Goal: Transaction & Acquisition: Book appointment/travel/reservation

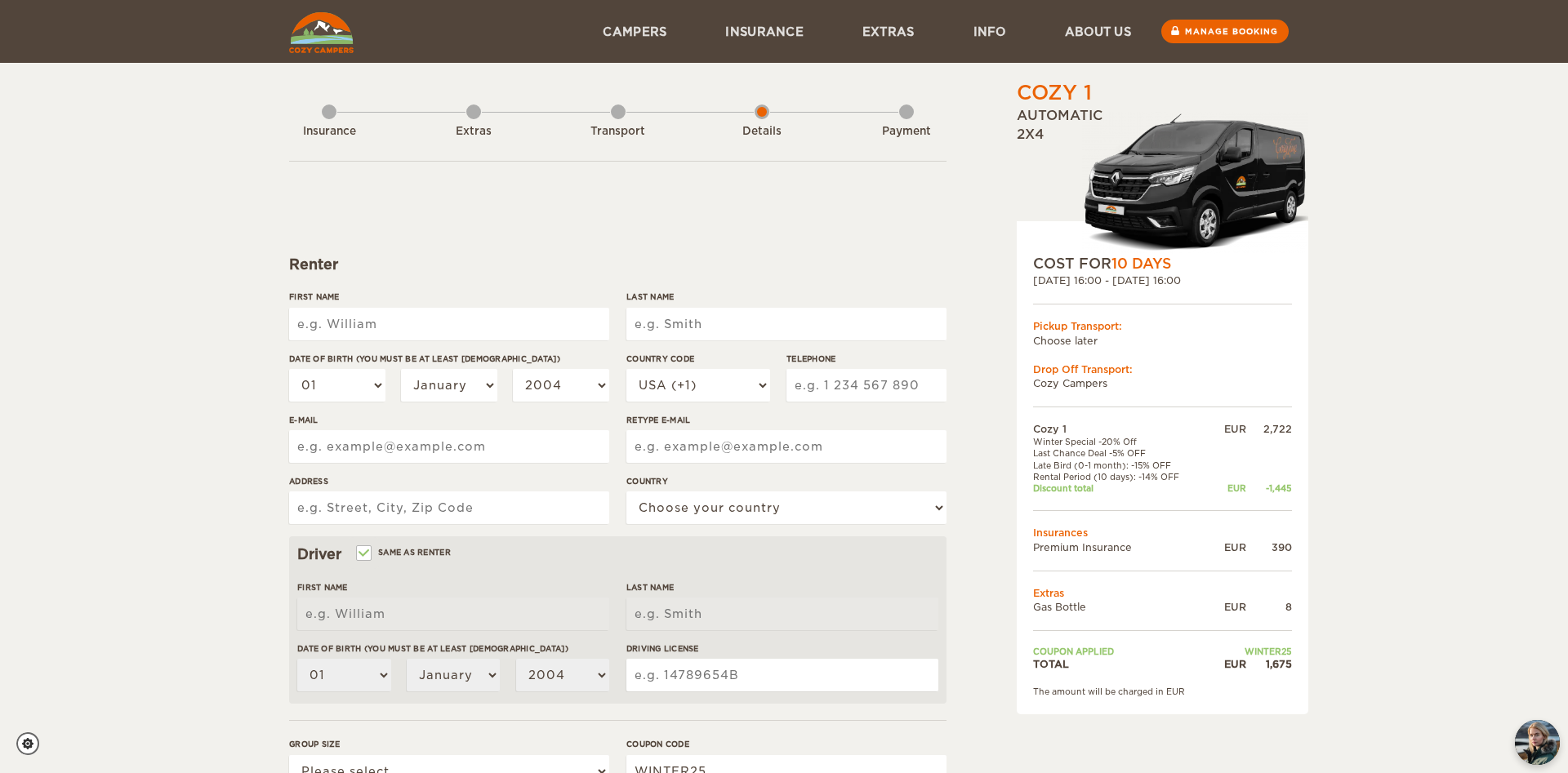
click at [387, 328] on input "First Name" at bounding box center [449, 324] width 320 height 33
type input "[PERSON_NAME]"
type input "Joel Frederic"
type input "Armbruster"
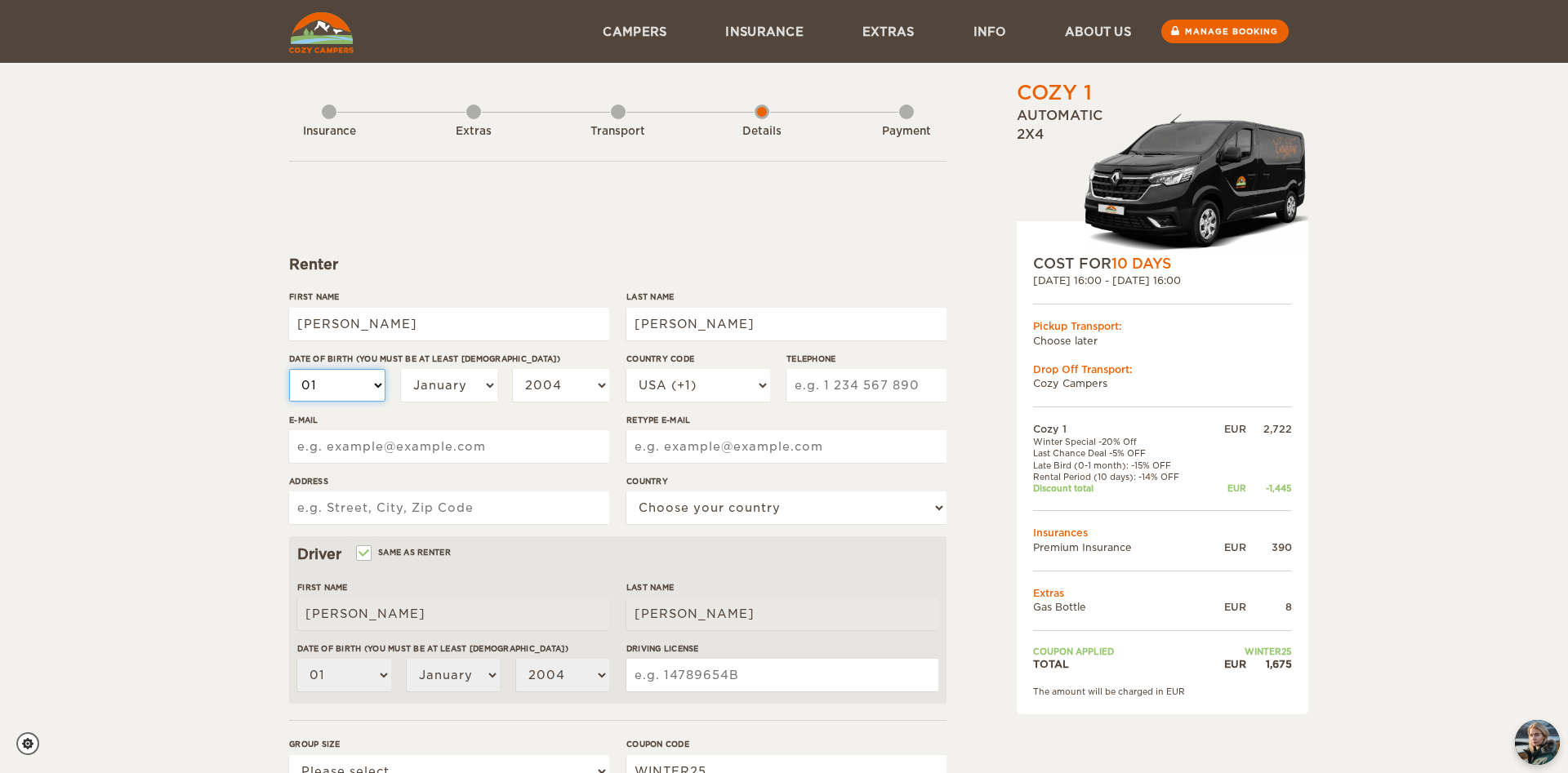
click at [289, 369] on select "01 02 03 04 05 06 07 08 09 10 11 12 13 14 15 16 17 18 19 20 21 22 23 24 25 26 2…" at bounding box center [337, 385] width 96 height 33
select select "22"
click option "22" at bounding box center [0, 0] width 0 height 0
select select "22"
click at [401, 369] on select "January February March April May June July August September October November De…" at bounding box center [448, 385] width 96 height 33
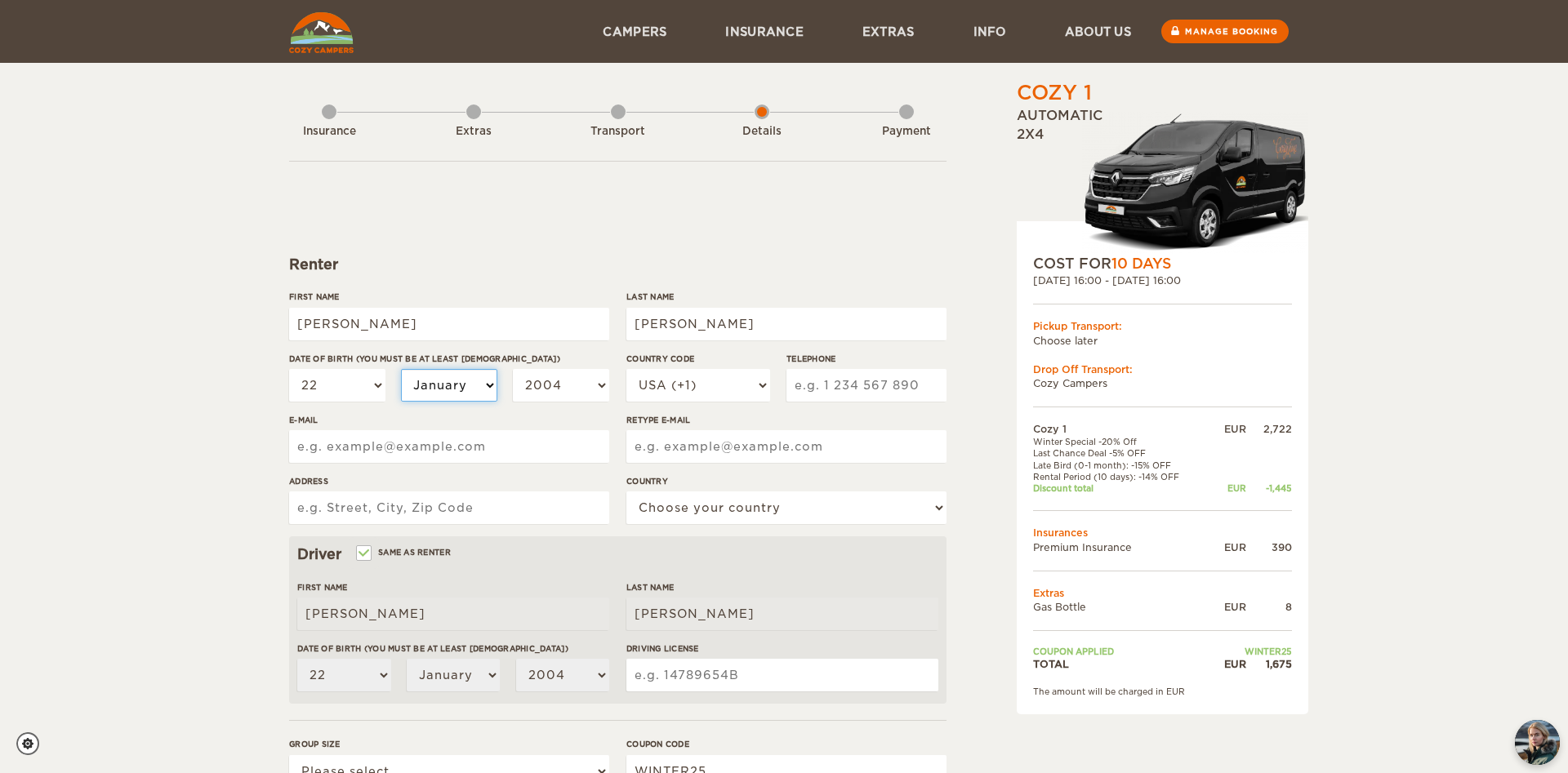
select select "02"
click option "February" at bounding box center [0, 0] width 0 height 0
select select "02"
click at [513, 369] on select "2004 2003 2002 2001 2000 1999 1998 1997 1996 1995 1994 1993 1992 1991 1990 1989…" at bounding box center [561, 385] width 96 height 33
select select "1992"
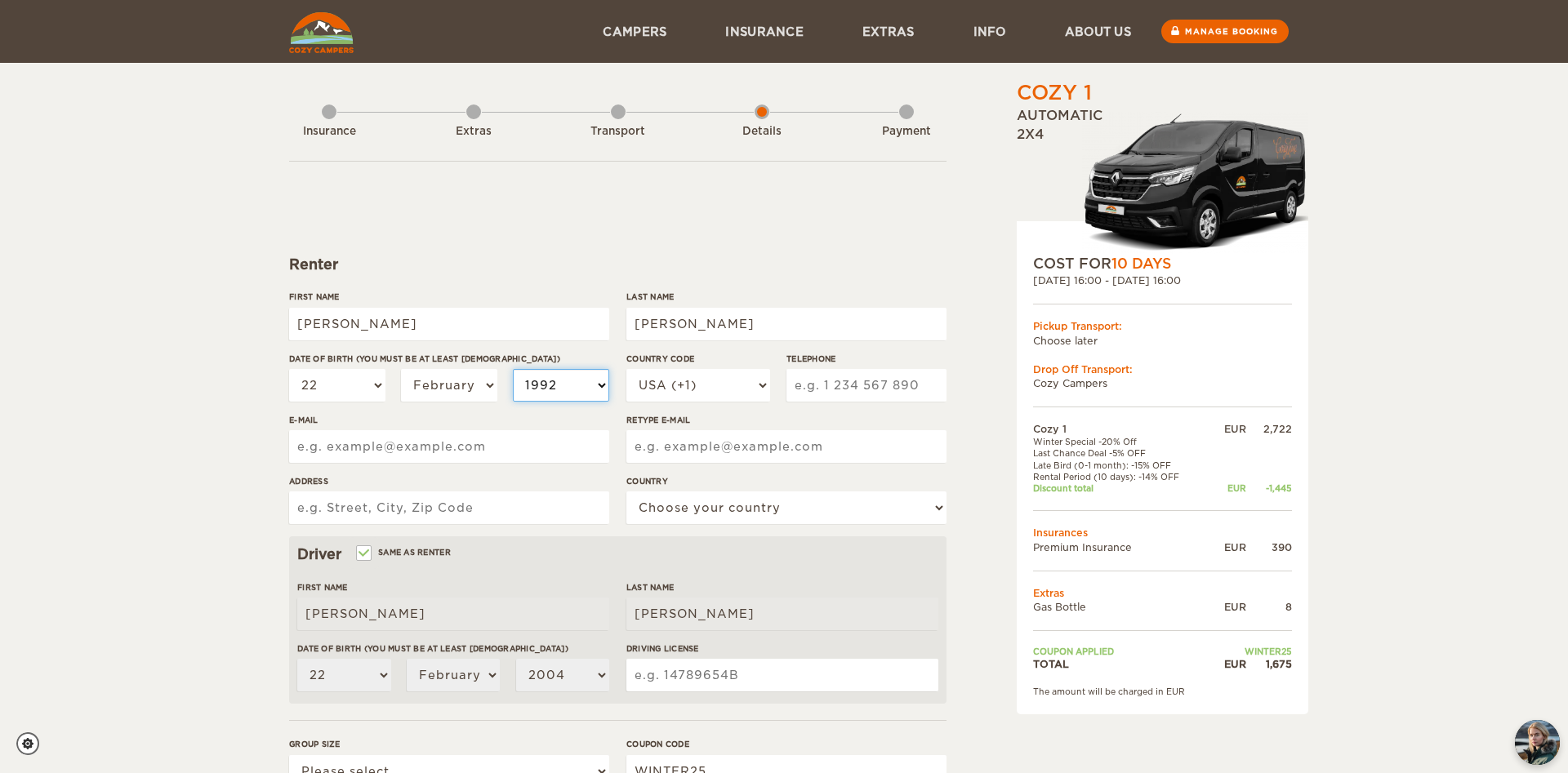
click option "1992" at bounding box center [0, 0] width 0 height 0
select select "1992"
click at [627, 369] on select "USA (+1) UK (+44) Germany (+49) Algeria (+213) Andorra (+376) Angola (+244) Ang…" at bounding box center [699, 385] width 144 height 33
select select "49"
click option "Germany (+49)" at bounding box center [0, 0] width 0 height 0
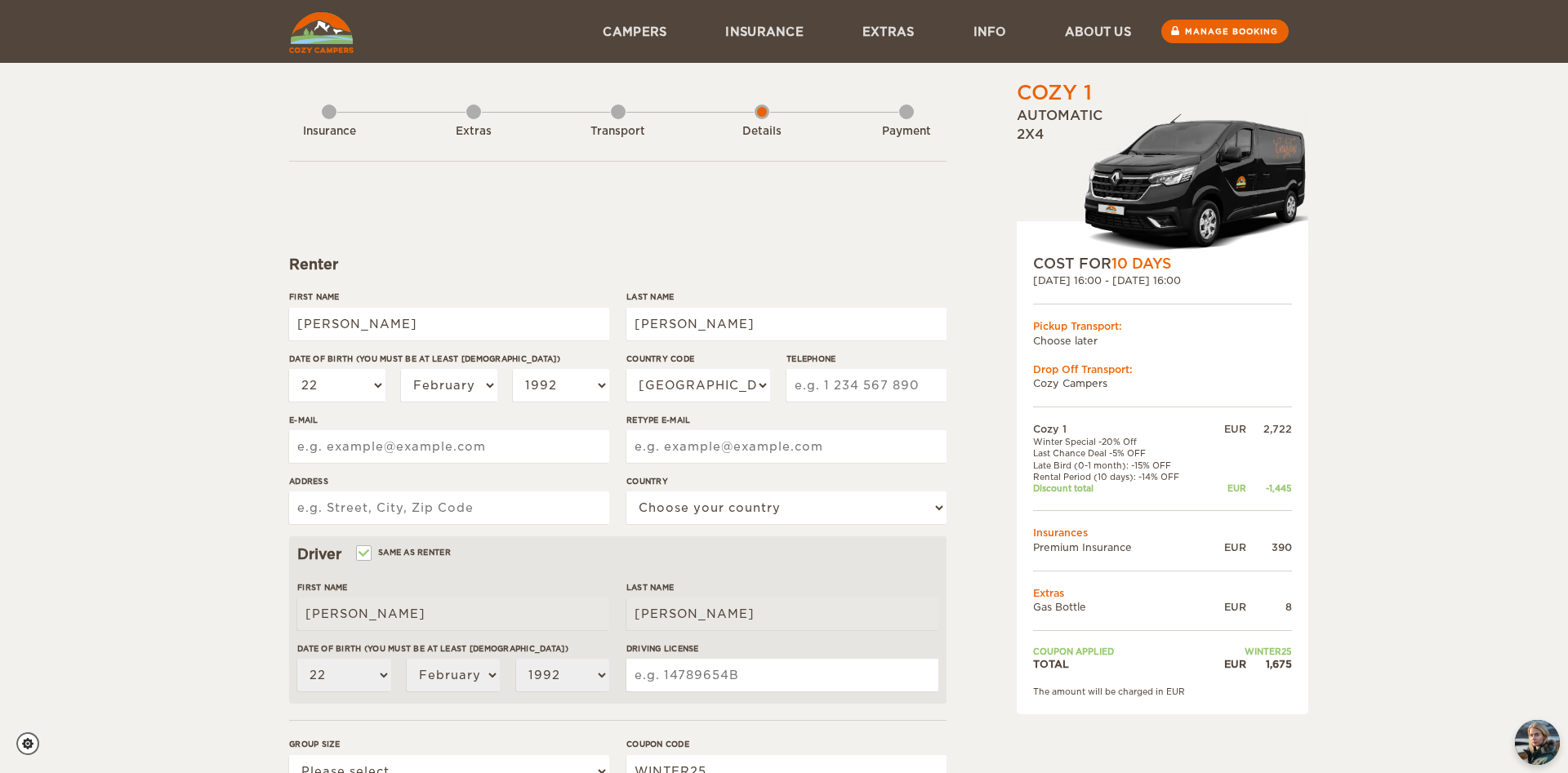
click at [866, 386] on input "Telephone" at bounding box center [866, 385] width 160 height 33
type input "1725167340"
click at [473, 436] on input "E-mail" at bounding box center [449, 447] width 320 height 33
type input "joel-armbruster@web.de"
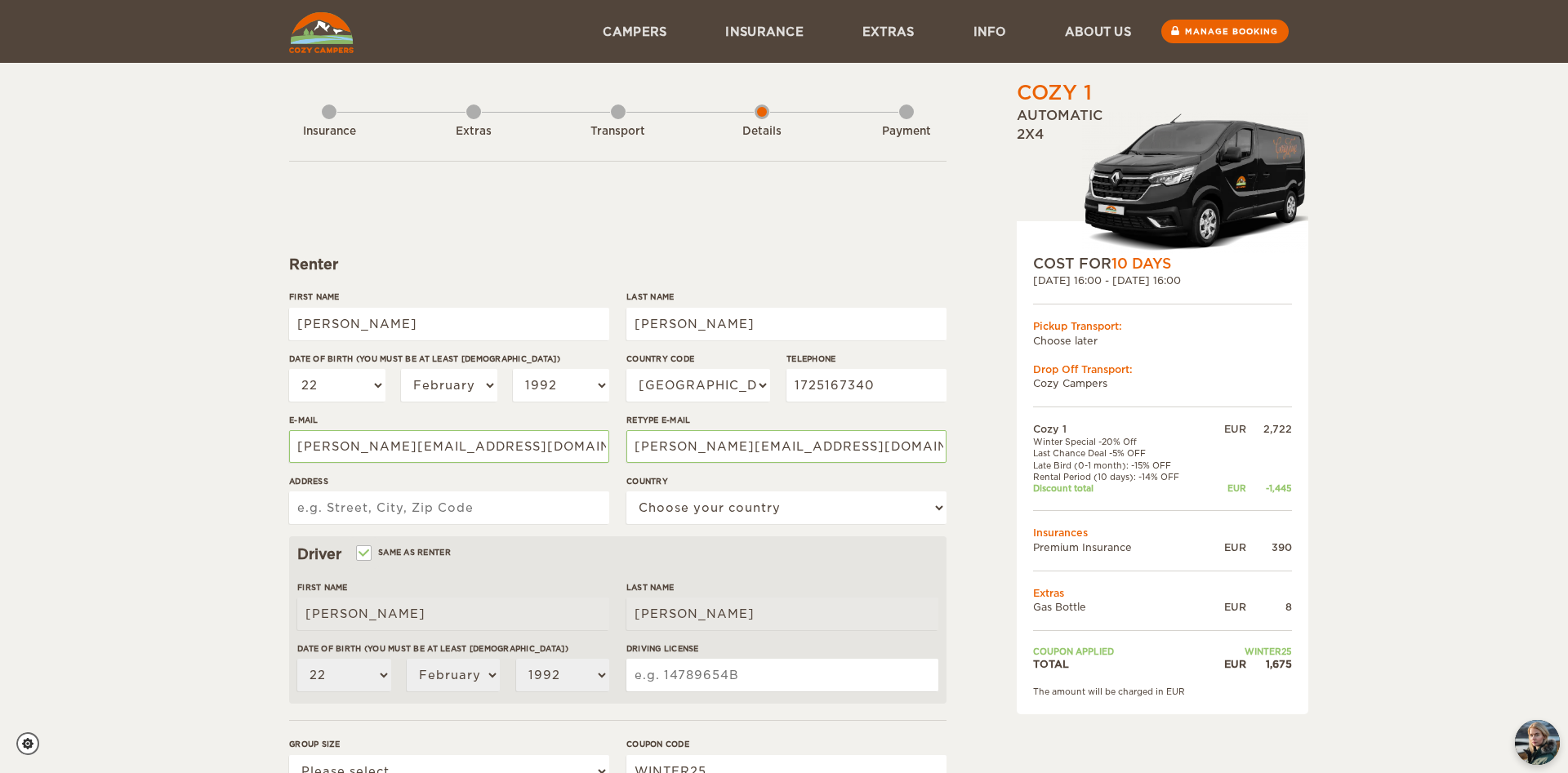
click at [449, 517] on input "Address" at bounding box center [449, 508] width 320 height 33
click at [460, 508] on input "Haydnweg 14, 71711 Muurr" at bounding box center [449, 508] width 320 height 33
type input "Haydnweg 14, 71711 Murr"
click at [627, 492] on select "Choose your country United States United Kingdom Germany Afghanistan Albania Al…" at bounding box center [787, 508] width 320 height 33
select select "77"
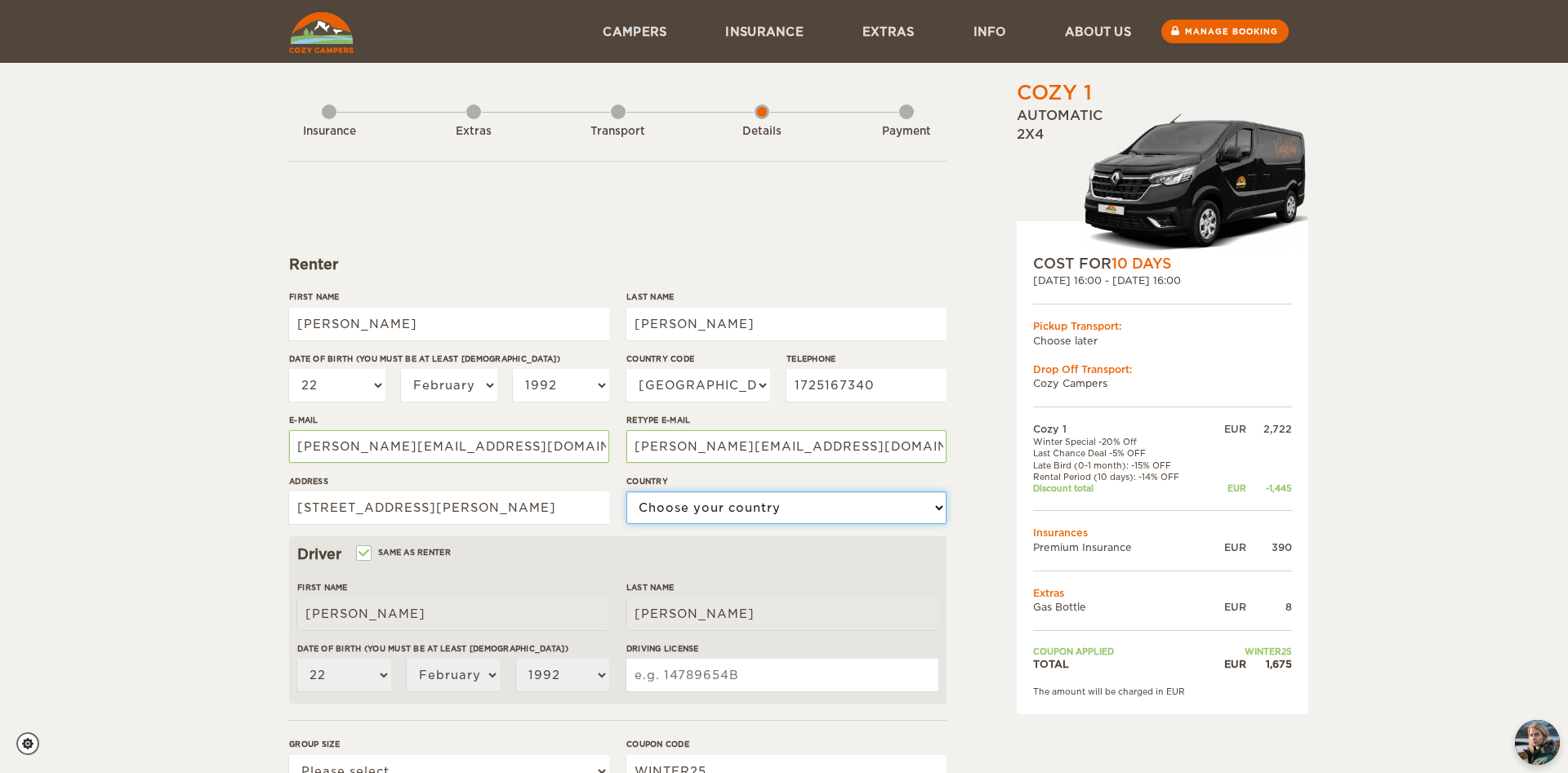
click option "Germany" at bounding box center [0, 0] width 0 height 0
click at [230, 510] on div "Cozy 1 Expand Collapse Total 1,675 EUR Automatic 2x4 COST FOR 10 Days 22. Sep 2…" at bounding box center [784, 531] width 1568 height 1061
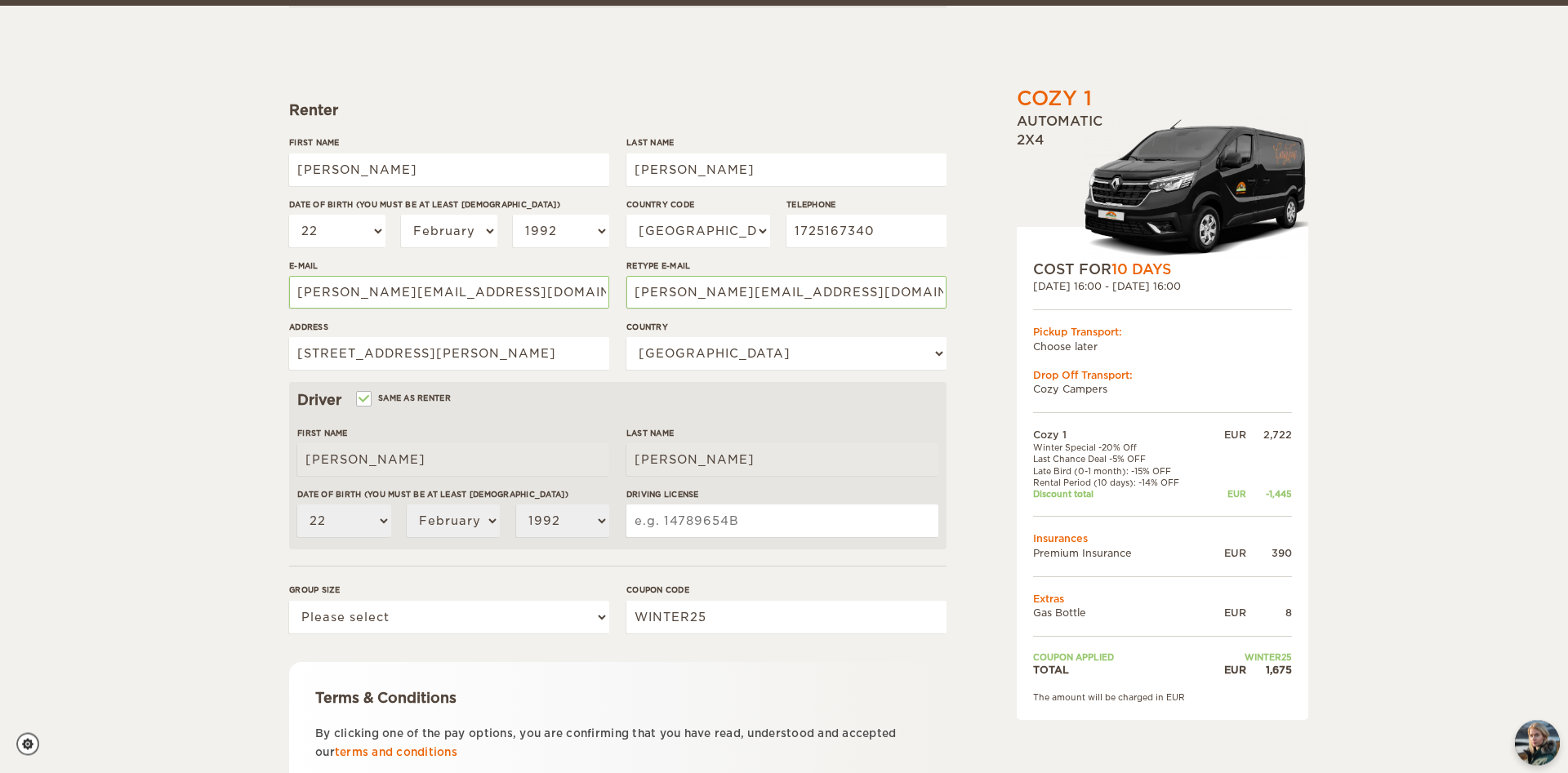
scroll to position [167, 0]
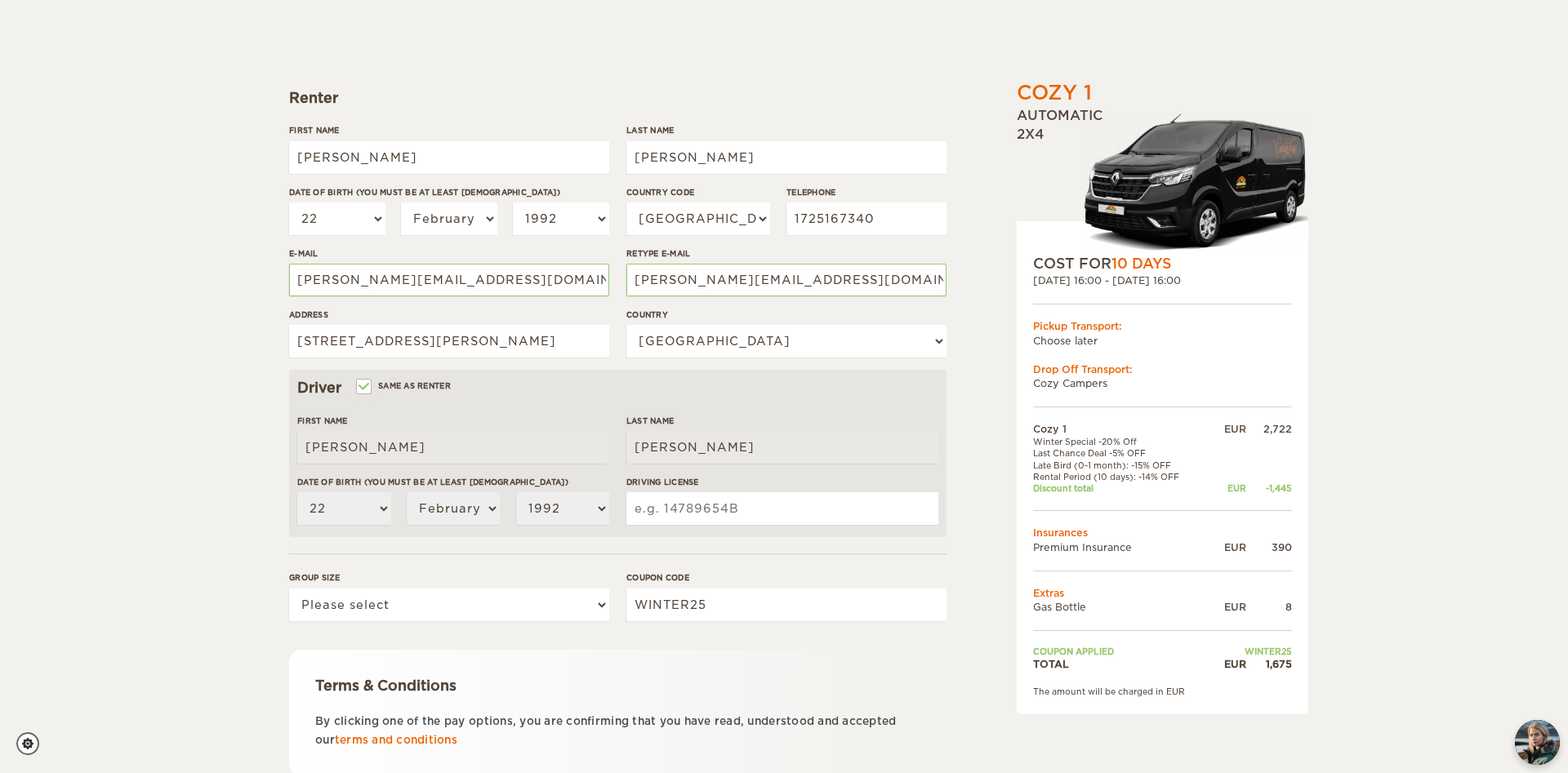
click at [681, 513] on input "Driving License" at bounding box center [783, 509] width 312 height 33
type input "A42087HH691"
click at [197, 539] on div "Cozy 1 Expand Collapse Total 1,675 EUR Automatic 2x4 COST FOR 10 Days 22. Sep 2…" at bounding box center [784, 364] width 1568 height 1061
click at [289, 589] on select "Please select 1 2" at bounding box center [449, 605] width 320 height 33
select select "1"
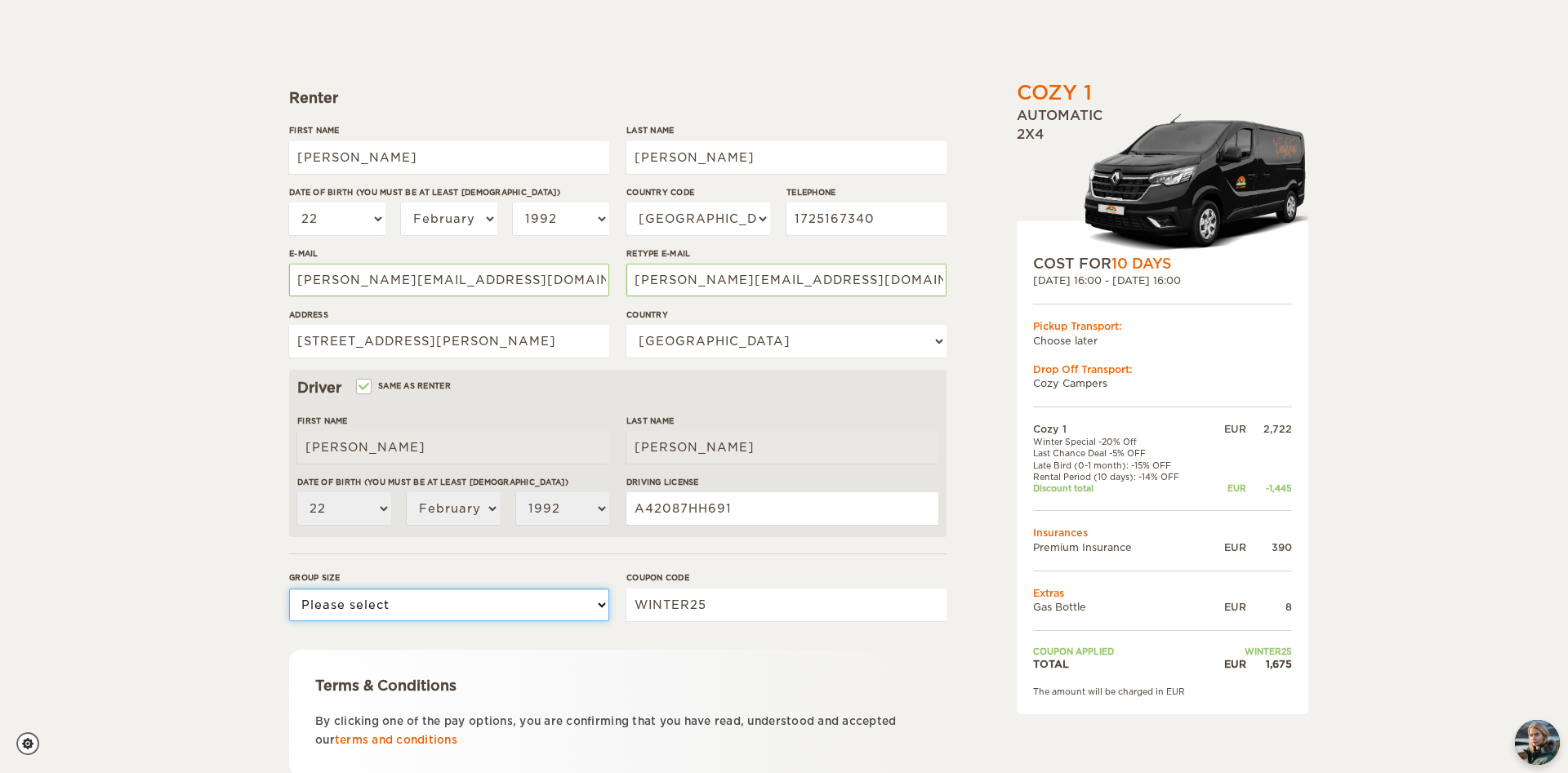
click option "1" at bounding box center [0, 0] width 0 height 0
click at [166, 561] on div "Cozy 1 Expand Collapse Total 1,675 EUR Automatic 2x4 COST FOR 10 Days 22. Sep 2…" at bounding box center [784, 364] width 1568 height 1061
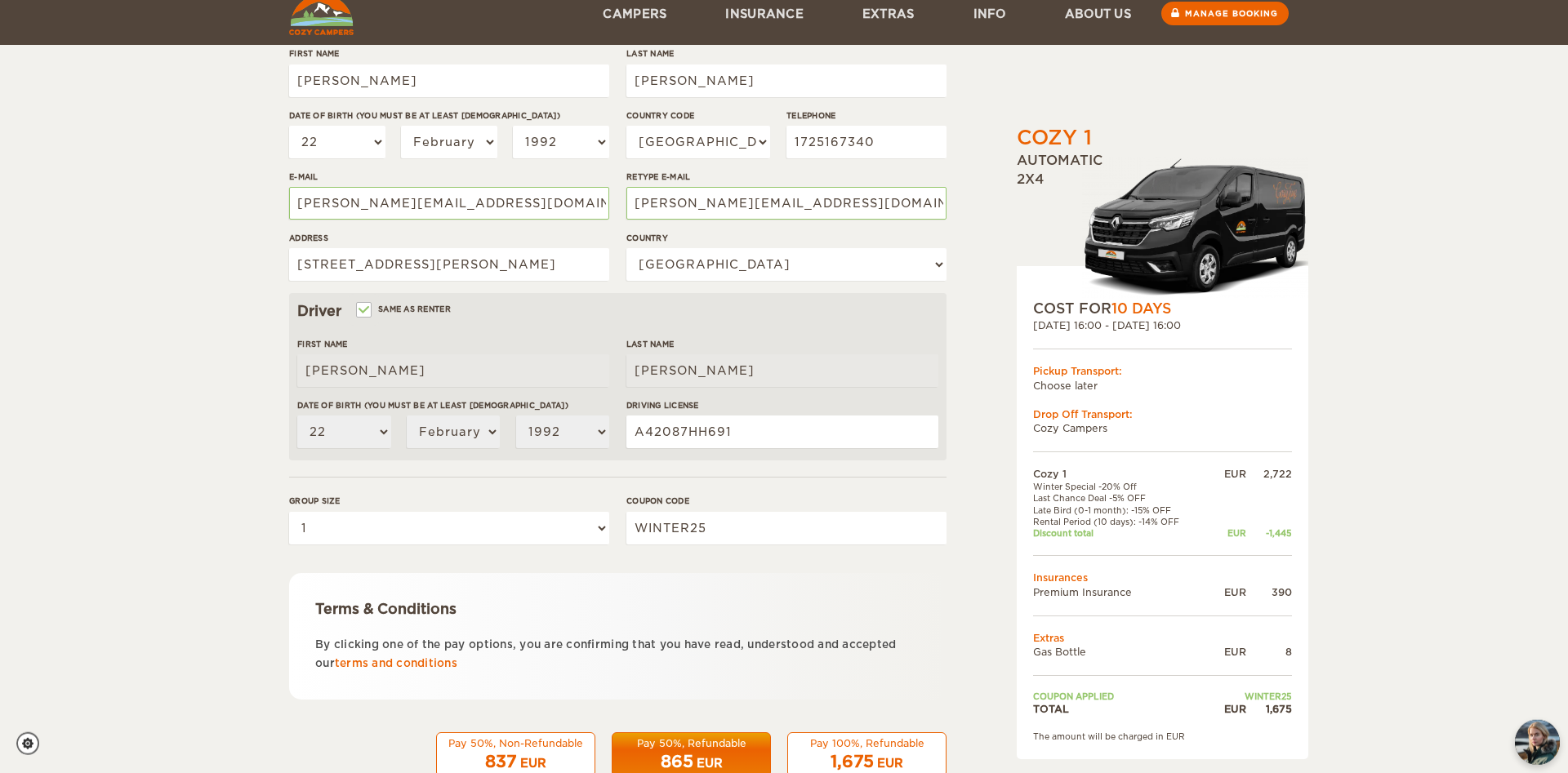
scroll to position [288, 0]
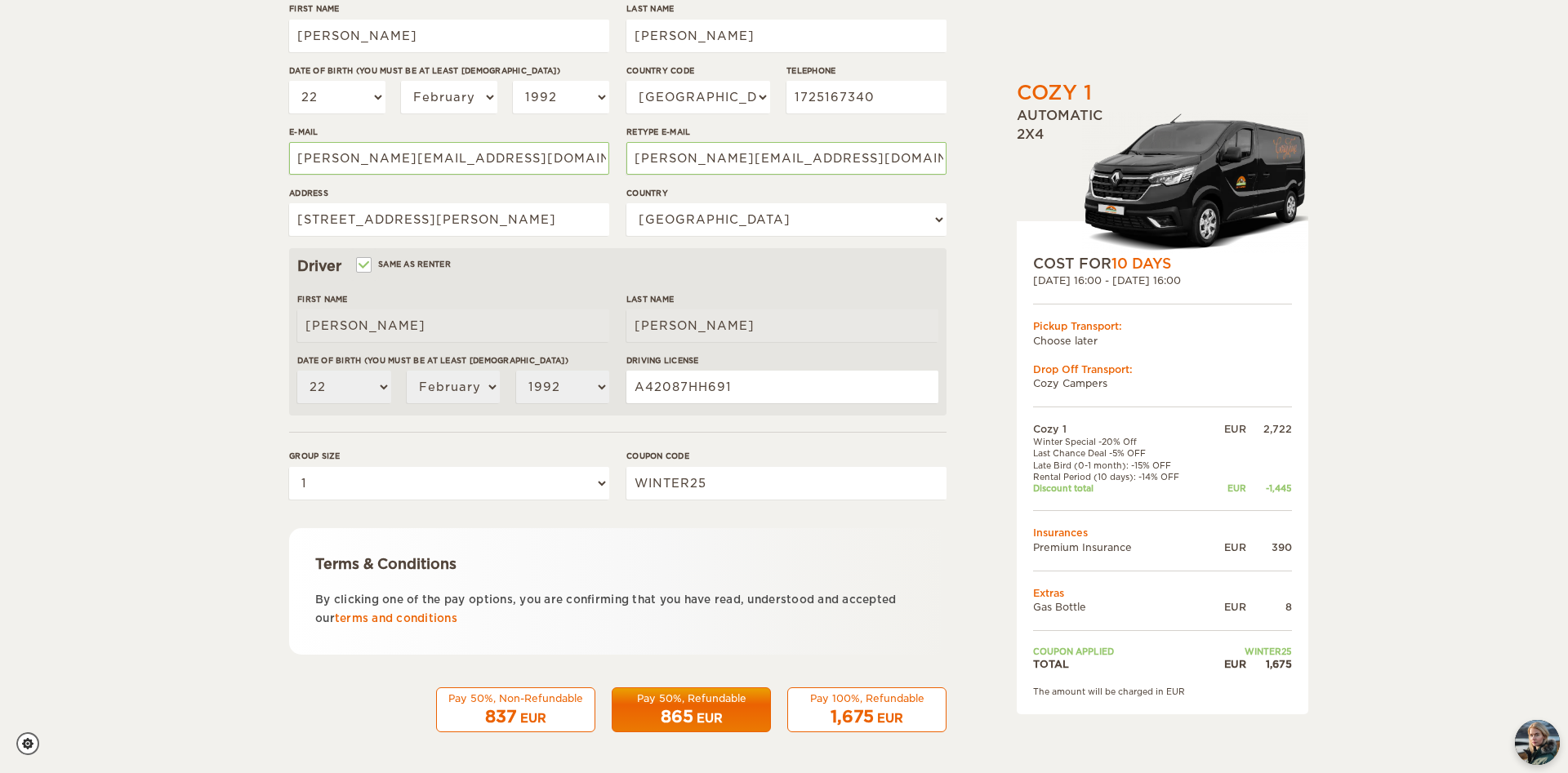
click at [880, 713] on div "EUR" at bounding box center [890, 718] width 26 height 16
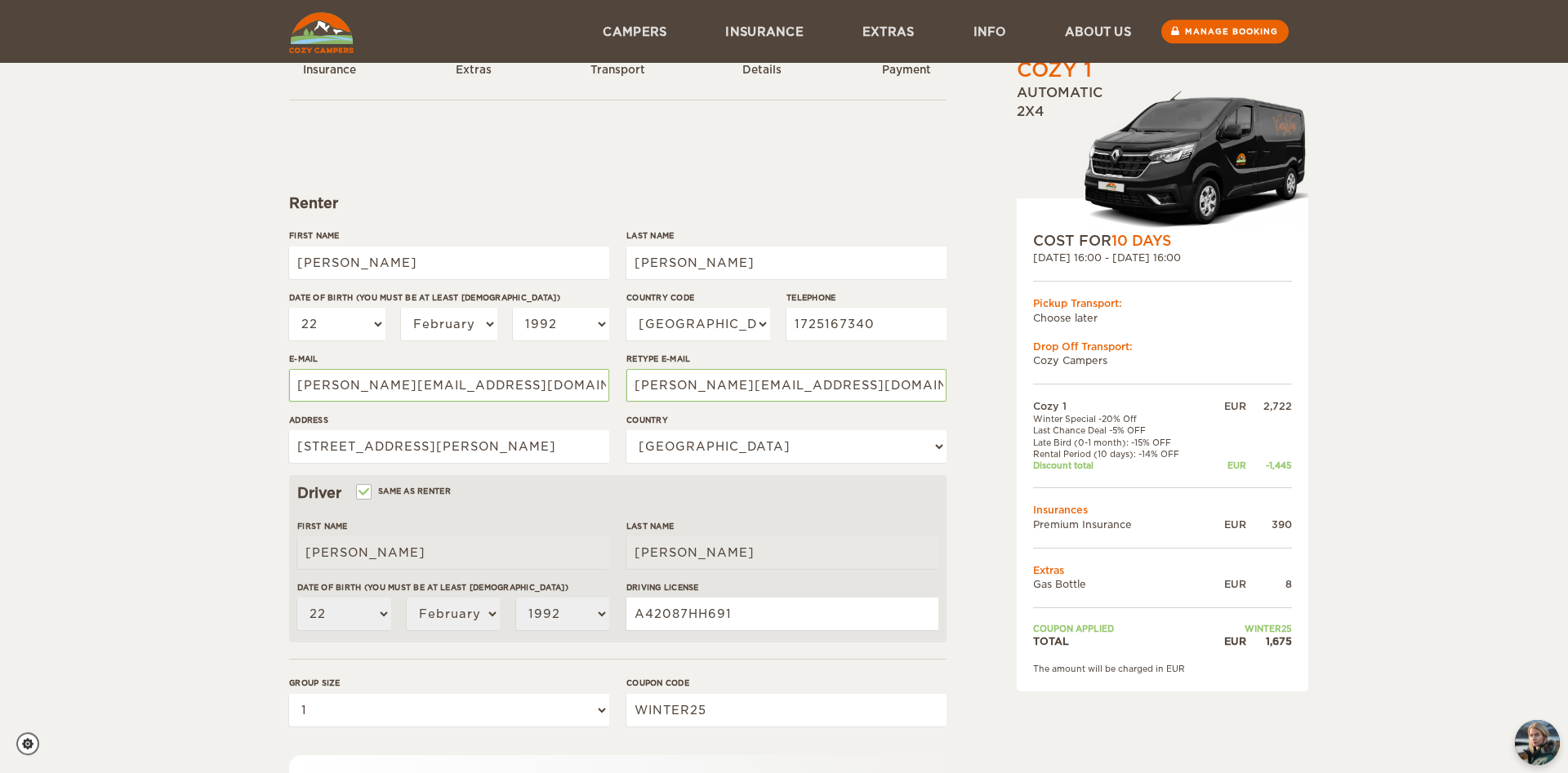
scroll to position [39, 0]
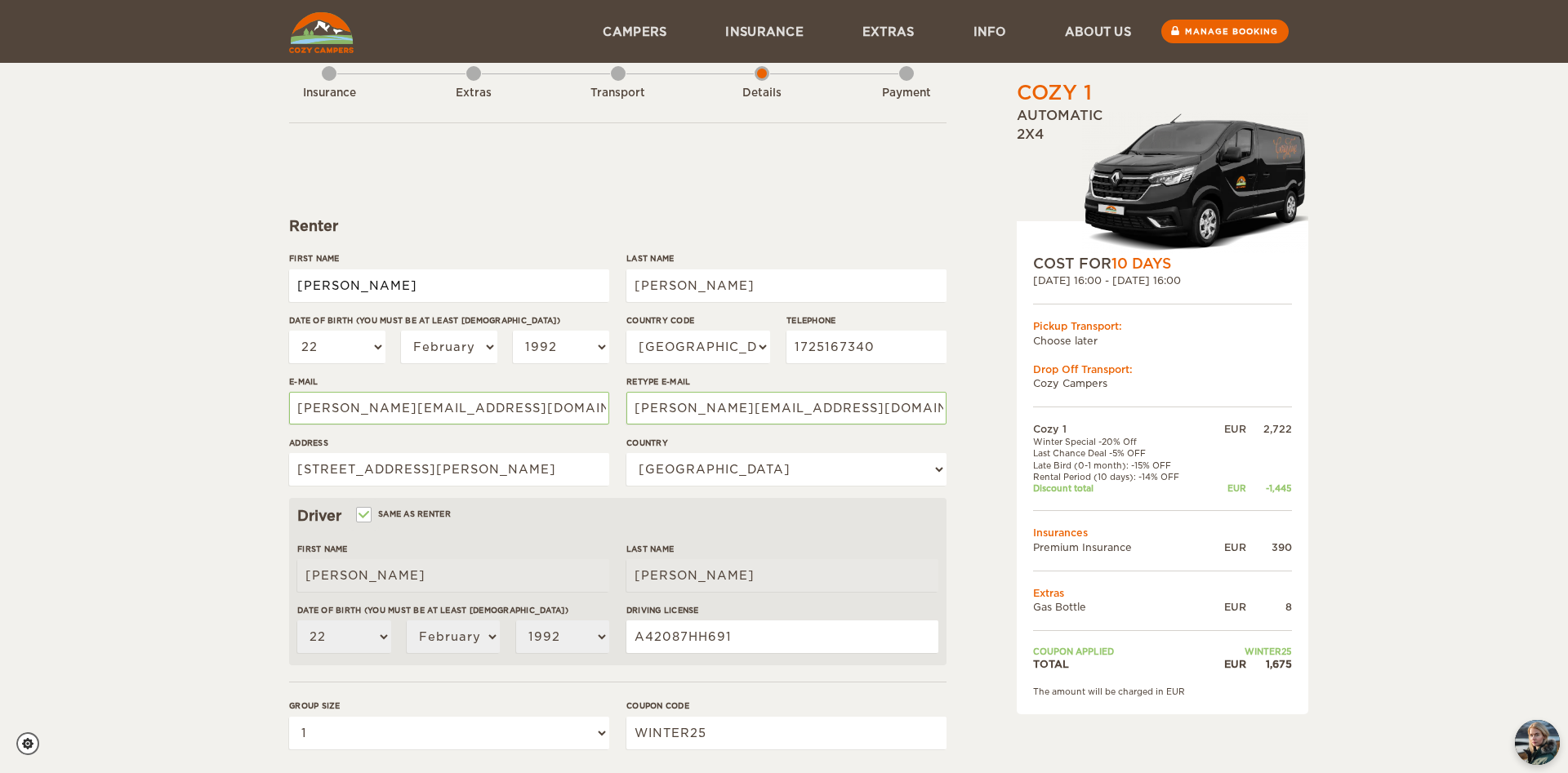
click at [400, 276] on input "Joel Frederic" at bounding box center [449, 286] width 320 height 33
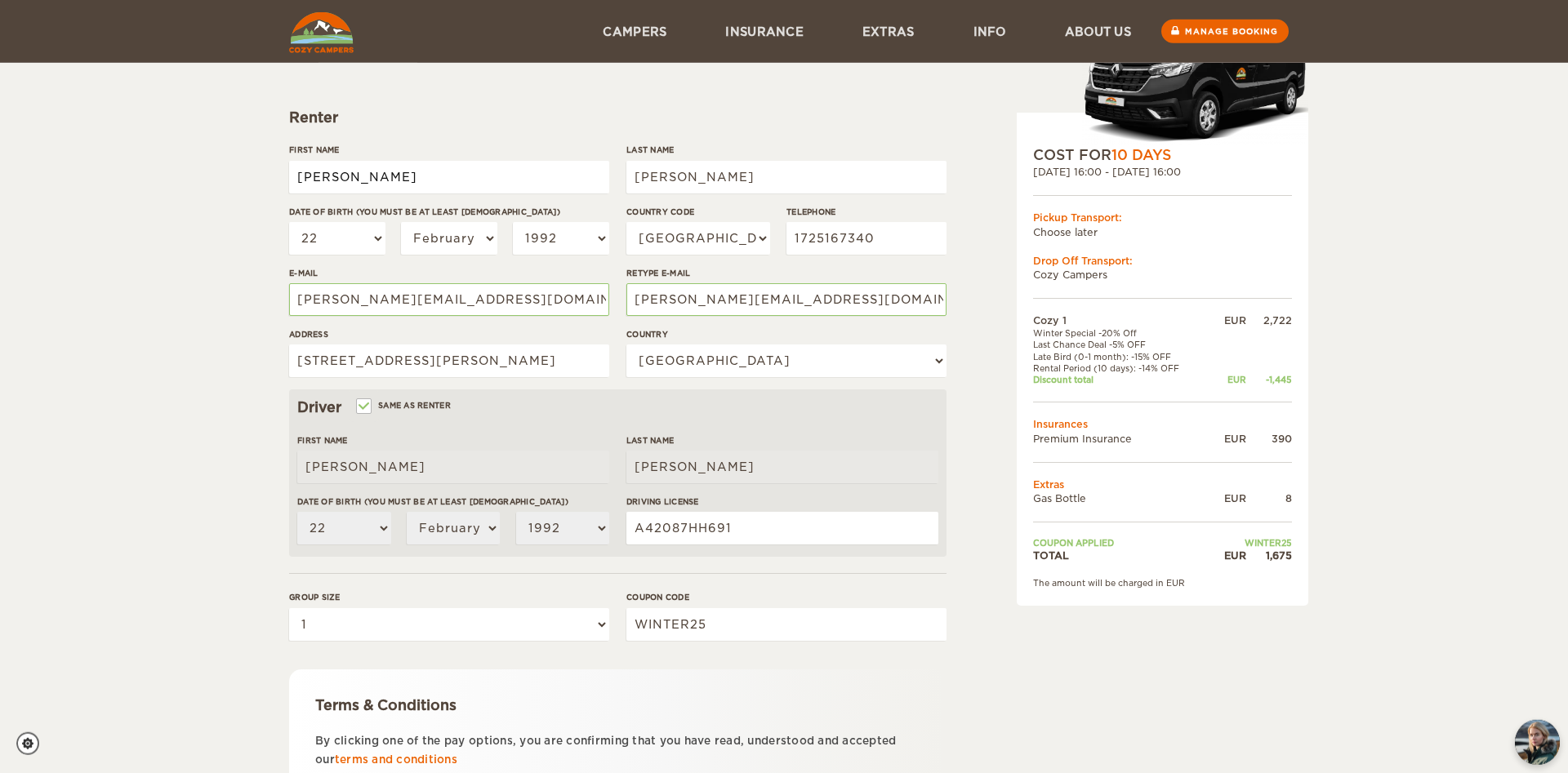
scroll to position [288, 0]
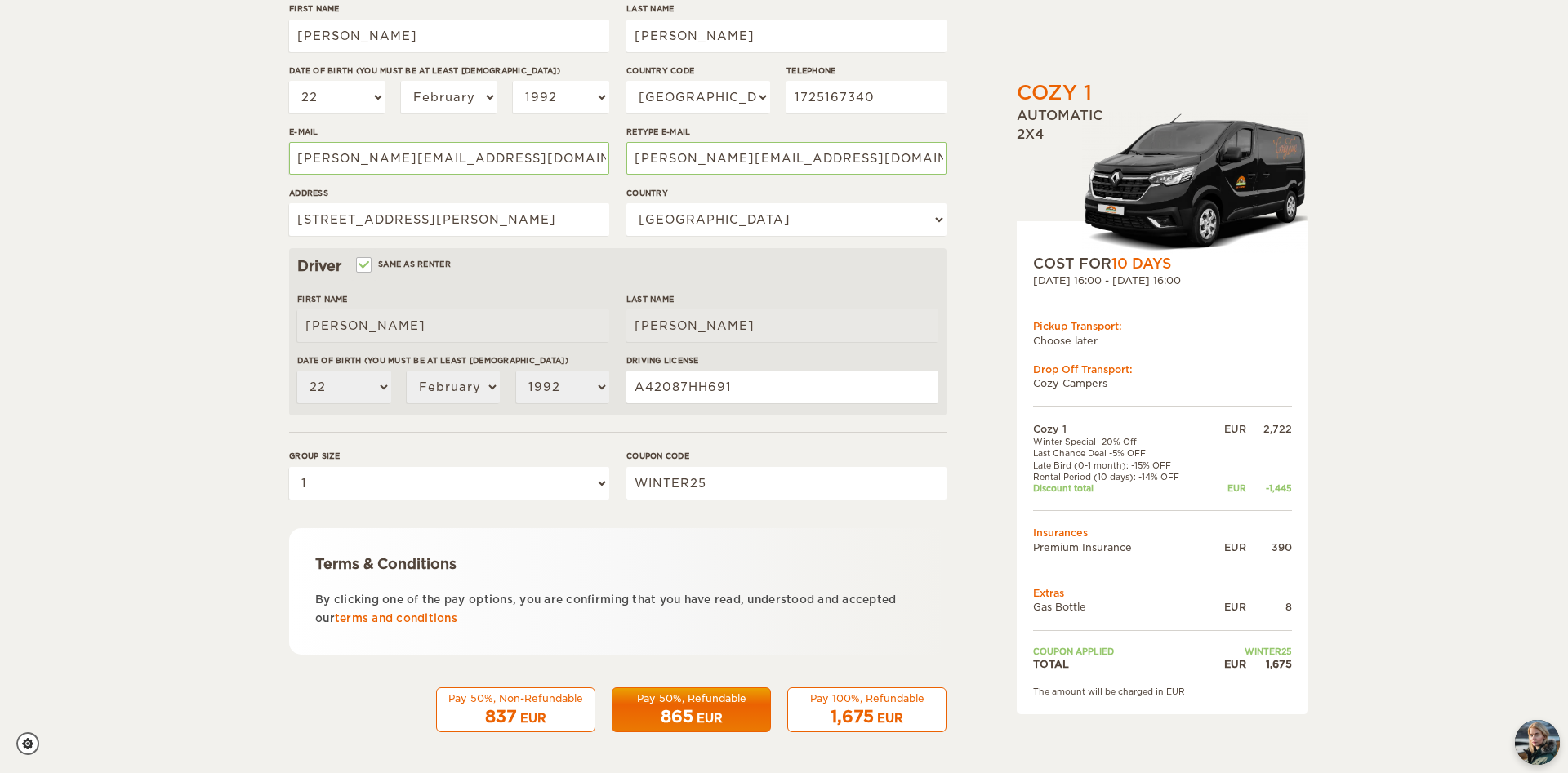
click at [851, 708] on span "1,675" at bounding box center [852, 717] width 44 height 19
click at [872, 727] on div "1,675 EUR" at bounding box center [866, 717] width 138 height 23
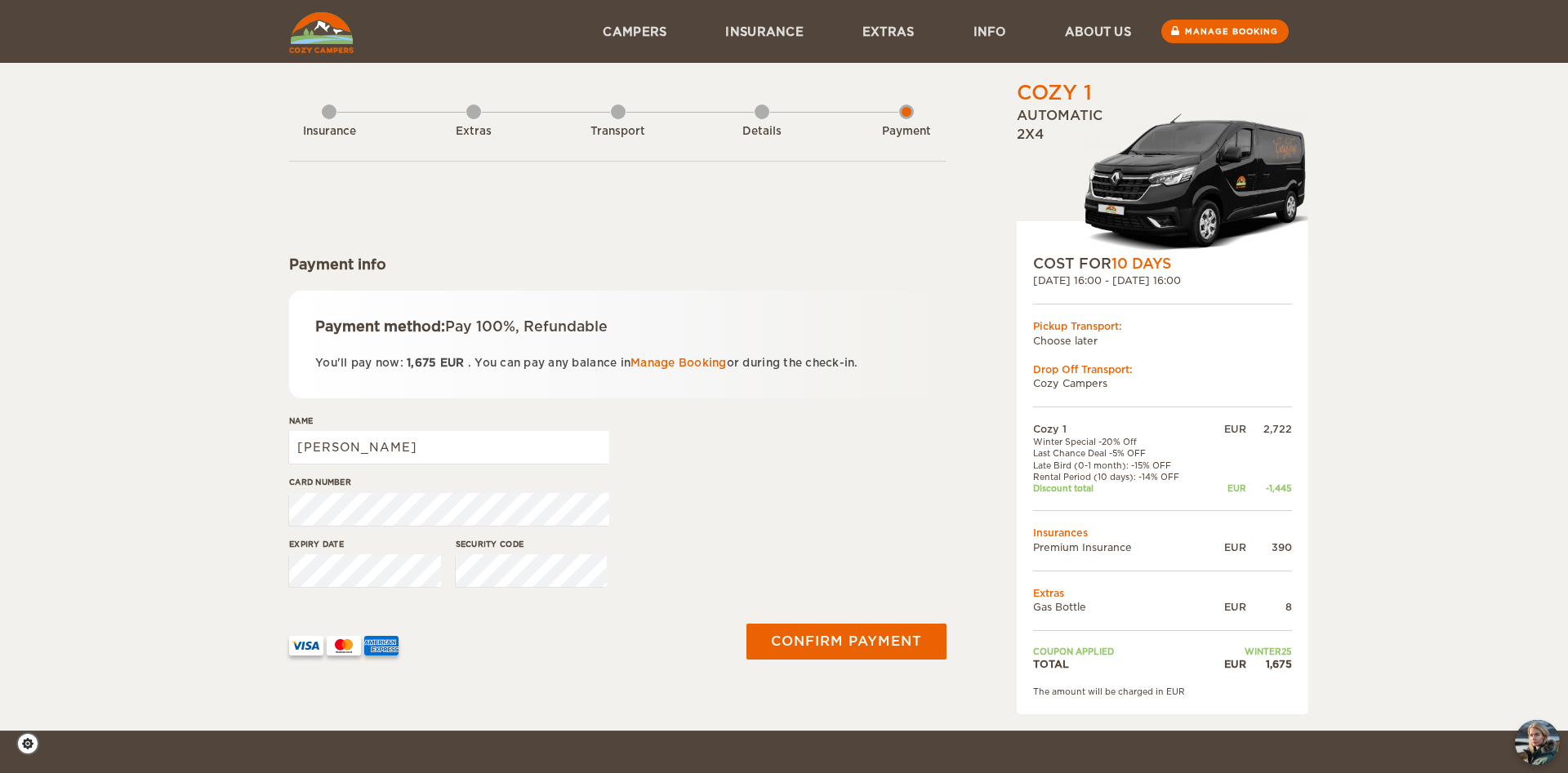
click at [766, 111] on div "Details" at bounding box center [762, 127] width 15 height 65
click at [762, 133] on div "Details" at bounding box center [762, 132] width 90 height 16
click at [361, 442] on input "[PERSON_NAME]" at bounding box center [449, 447] width 320 height 33
click at [379, 447] on input "[PERSON_NAME]" at bounding box center [449, 447] width 320 height 33
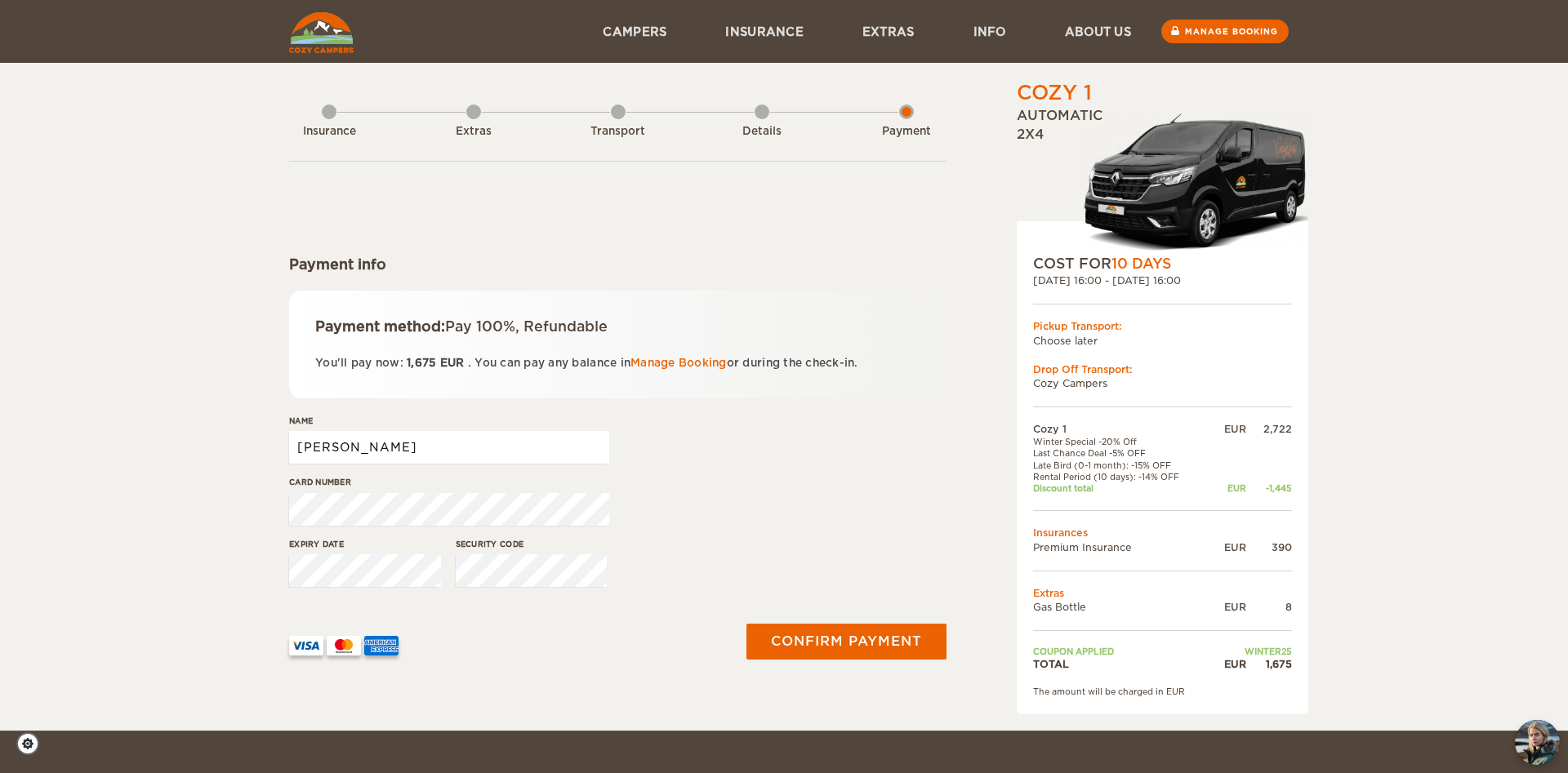
click at [379, 447] on input "[PERSON_NAME]" at bounding box center [449, 447] width 320 height 33
type input "Joel Armbruster"
click at [858, 649] on button "Confirm payment" at bounding box center [846, 641] width 206 height 37
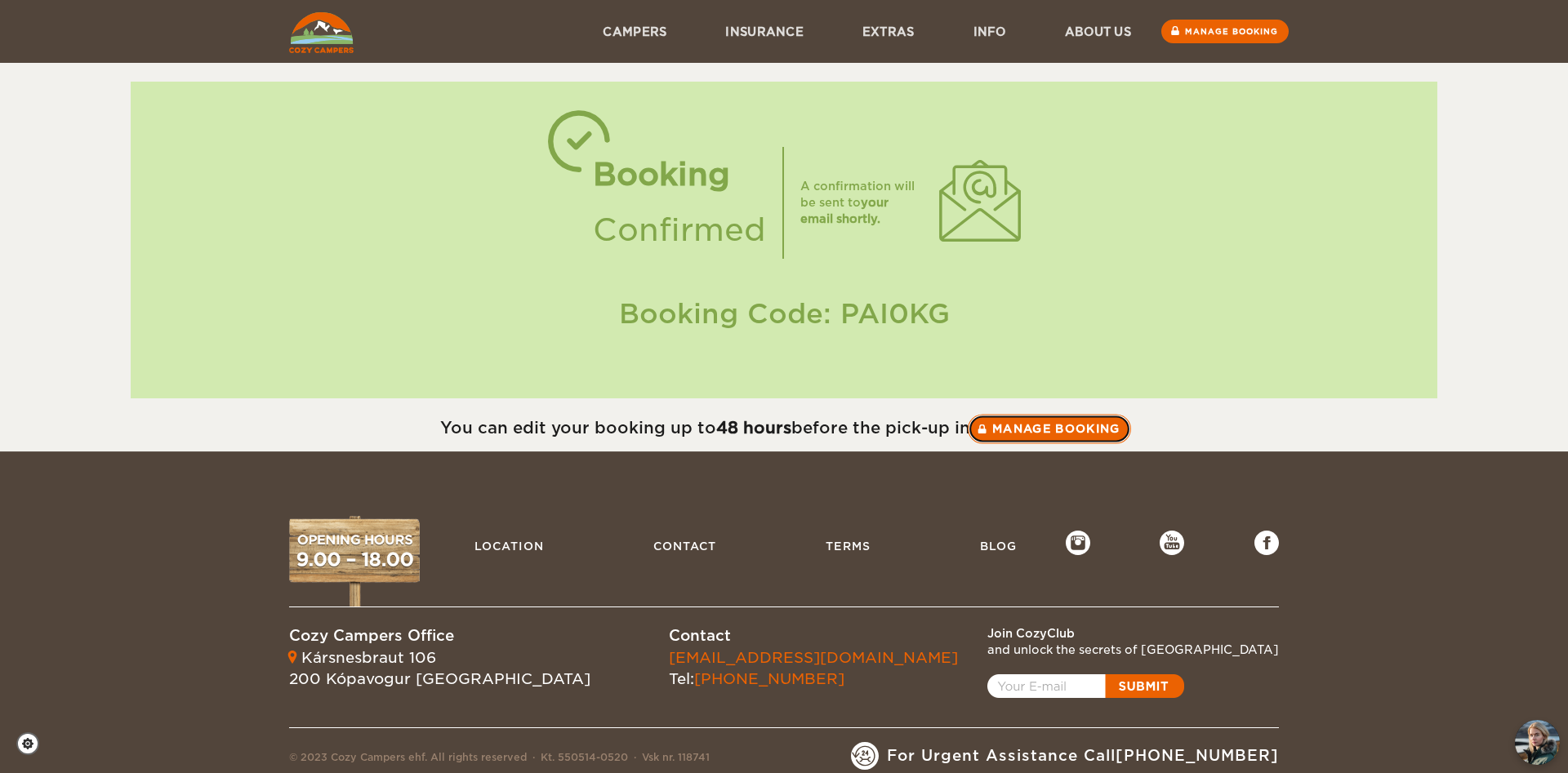
click at [1086, 424] on link "Manage booking" at bounding box center [1049, 429] width 163 height 29
click at [901, 309] on div "Booking Code: PAI0KG" at bounding box center [784, 314] width 1274 height 39
copy div "PAI0KG"
click at [1062, 420] on link "Manage booking" at bounding box center [1049, 429] width 163 height 29
